Goal: Information Seeking & Learning: Learn about a topic

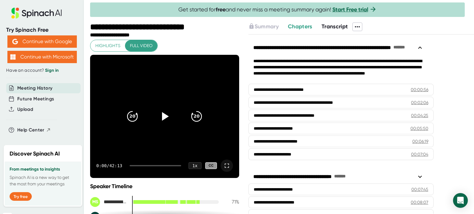
click at [223, 168] on icon at bounding box center [226, 165] width 7 height 7
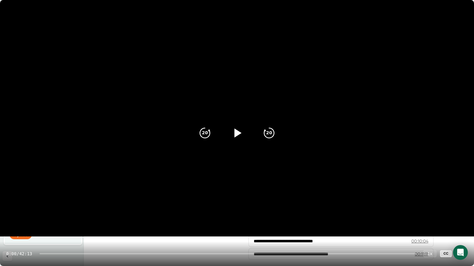
click at [239, 136] on icon at bounding box center [236, 133] width 15 height 15
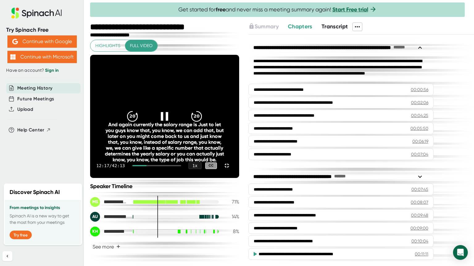
click at [239, 178] on video at bounding box center [164, 116] width 149 height 123
click at [172, 124] on icon at bounding box center [164, 116] width 15 height 15
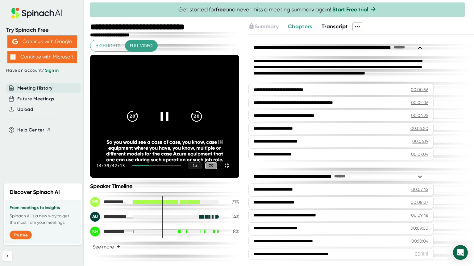
click at [239, 156] on video at bounding box center [164, 116] width 149 height 123
click at [124, 178] on video at bounding box center [164, 116] width 149 height 123
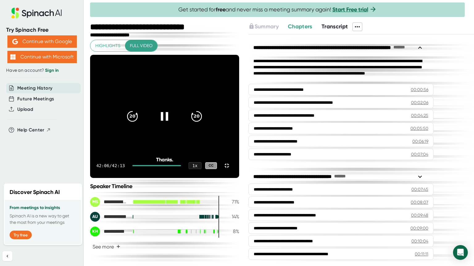
click at [239, 55] on video at bounding box center [164, 116] width 149 height 123
click at [230, 170] on icon at bounding box center [226, 165] width 7 height 7
